Goal: Information Seeking & Learning: Check status

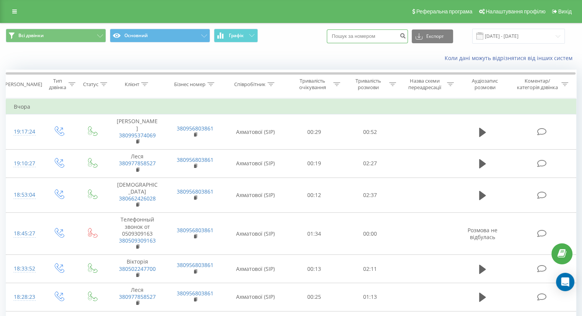
click at [374, 36] on input at bounding box center [367, 36] width 81 height 14
paste input "380667107826"
type input "380667107826"
click at [406, 34] on icon "submit" at bounding box center [403, 35] width 7 height 5
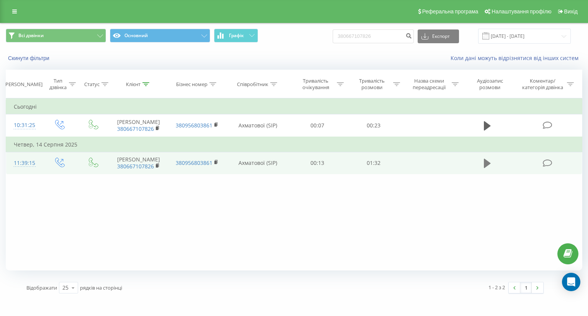
click at [489, 164] on icon at bounding box center [487, 163] width 7 height 9
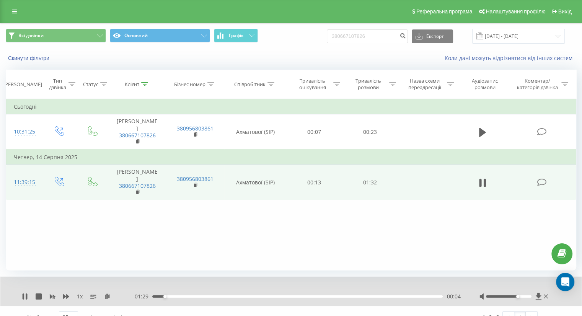
click at [516, 298] on div at bounding box center [509, 297] width 46 height 2
click at [527, 296] on div at bounding box center [509, 297] width 46 height 2
click at [374, 220] on div "Фільтрувати за умовою Дорівнює Введіть значення Скасувати OK Фільтрувати за умо…" at bounding box center [291, 184] width 571 height 172
click at [342, 219] on div "Фільтрувати за умовою Дорівнює Введіть значення Скасувати OK Фільтрувати за умо…" at bounding box center [291, 184] width 571 height 172
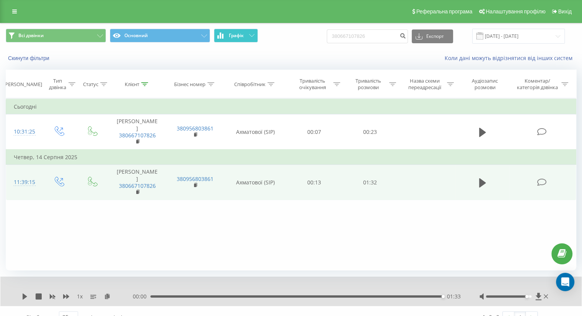
click at [230, 35] on span "Графік" at bounding box center [236, 35] width 15 height 5
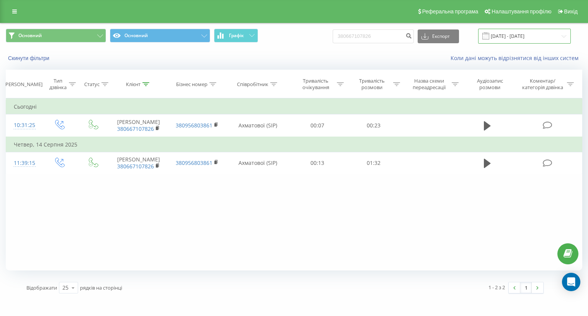
click at [512, 35] on input "19.05.2025 - 19.08.2025" at bounding box center [524, 36] width 93 height 15
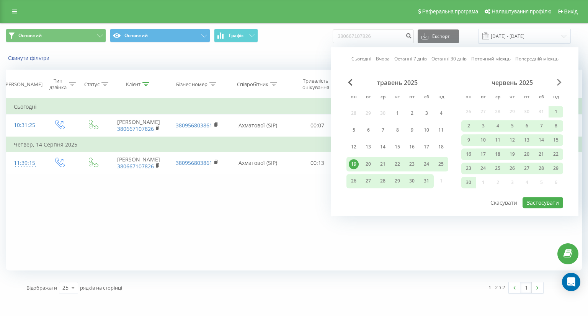
click at [559, 82] on span "Next Month" at bounding box center [559, 82] width 5 height 7
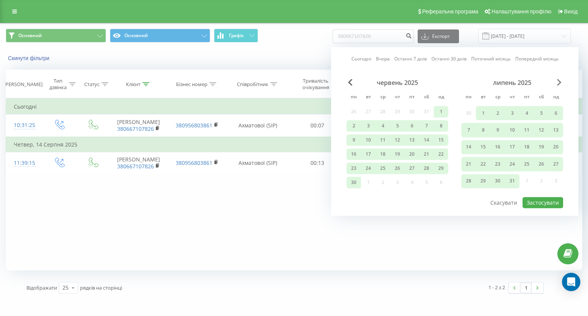
click at [559, 82] on span "Next Month" at bounding box center [559, 82] width 5 height 7
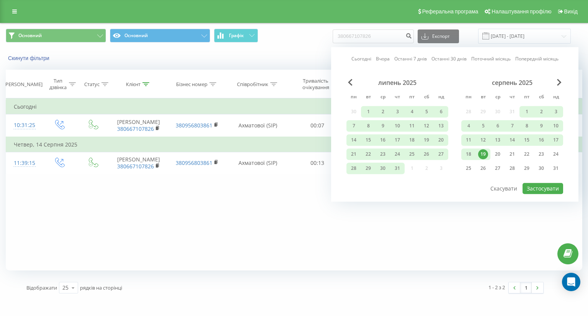
click at [484, 152] on div "19" at bounding box center [483, 154] width 10 height 10
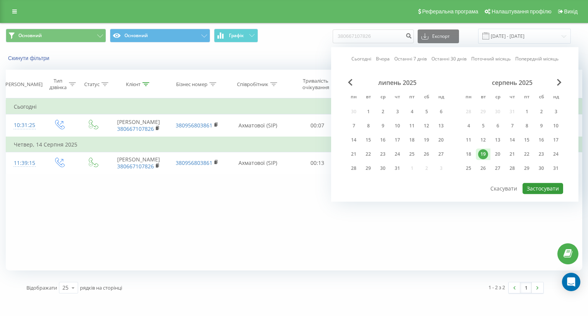
click at [546, 189] on button "Застосувати" at bounding box center [543, 188] width 41 height 11
type input "19.08.2025 - 19.08.2025"
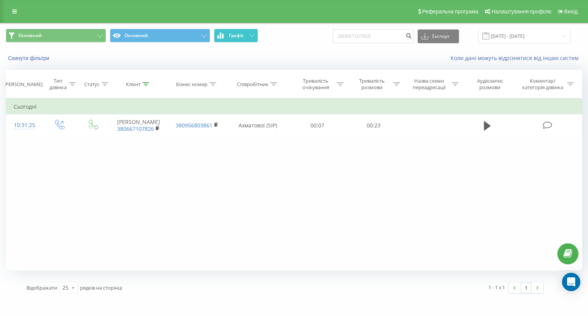
click at [234, 36] on span "Графік" at bounding box center [236, 35] width 15 height 5
click at [100, 34] on icon at bounding box center [100, 35] width 6 height 3
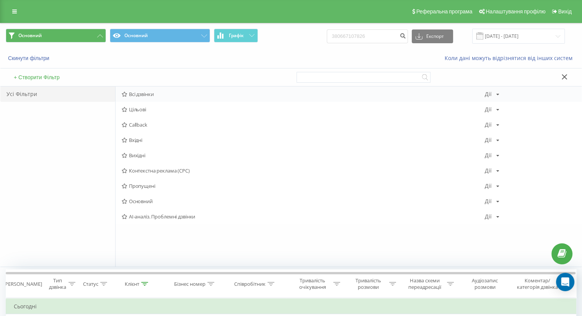
click at [176, 93] on span "Всі дзвінки" at bounding box center [303, 94] width 363 height 5
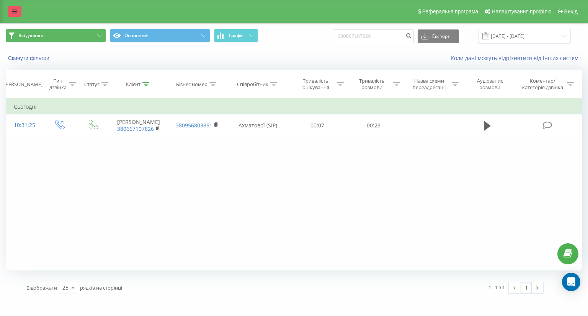
click at [13, 9] on icon at bounding box center [14, 11] width 5 height 5
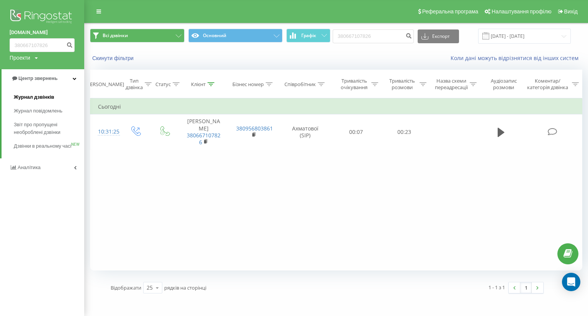
click at [43, 96] on span "Журнал дзвінків" at bounding box center [34, 97] width 41 height 8
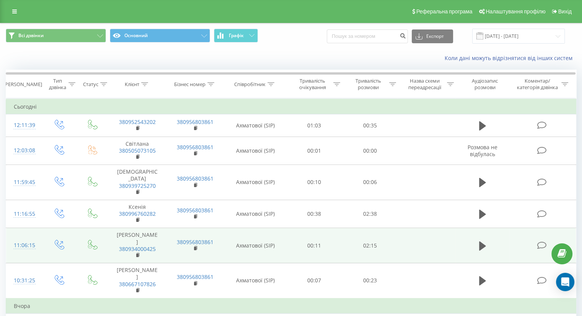
scroll to position [38, 0]
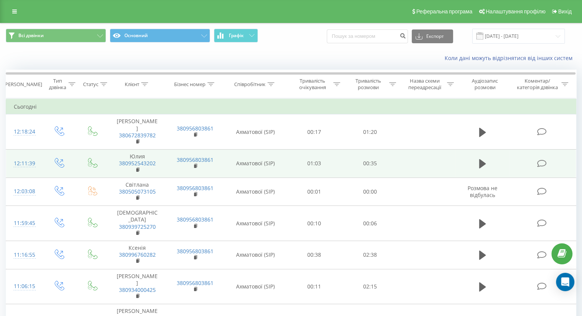
scroll to position [38, 0]
